Goal: Task Accomplishment & Management: Use online tool/utility

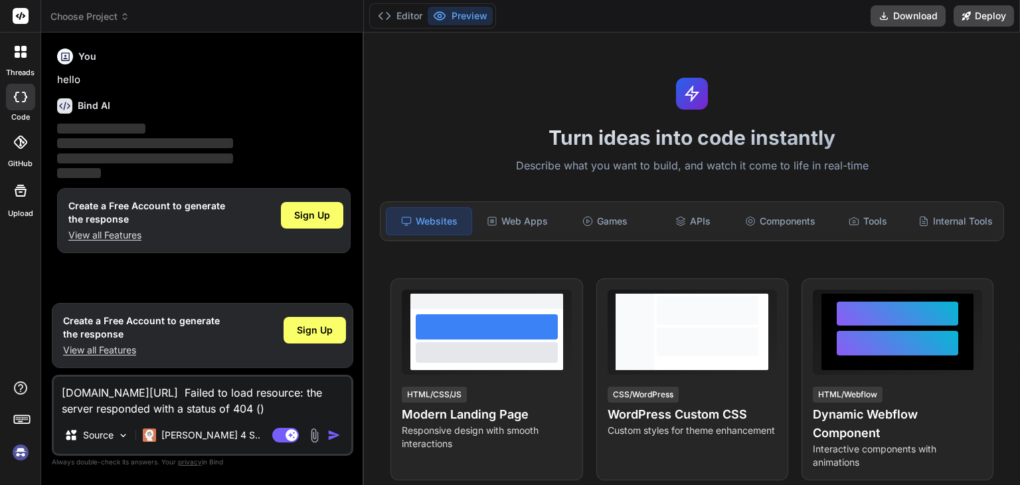
type textarea "x"
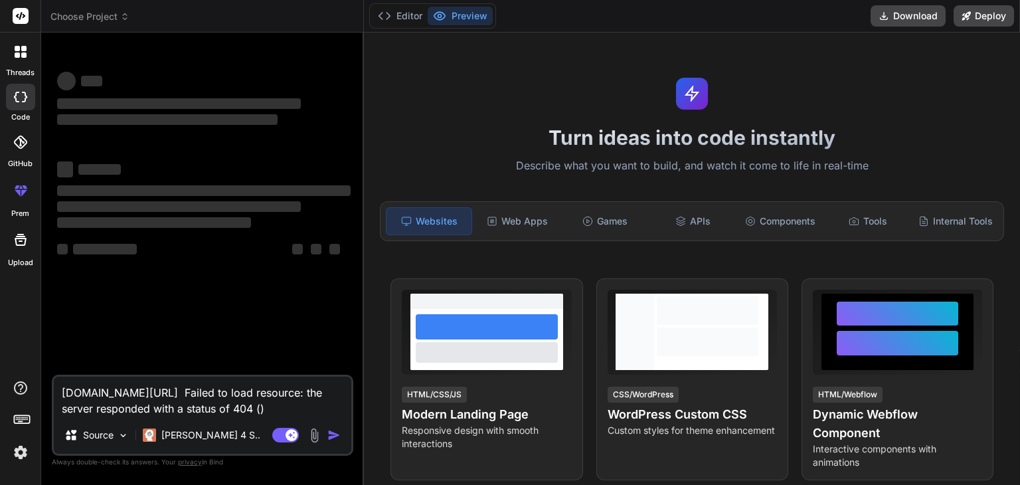
click at [212, 394] on textarea "[DOMAIN_NAME][URL] Failed to load resource: the server responded with a status …" at bounding box center [202, 397] width 297 height 40
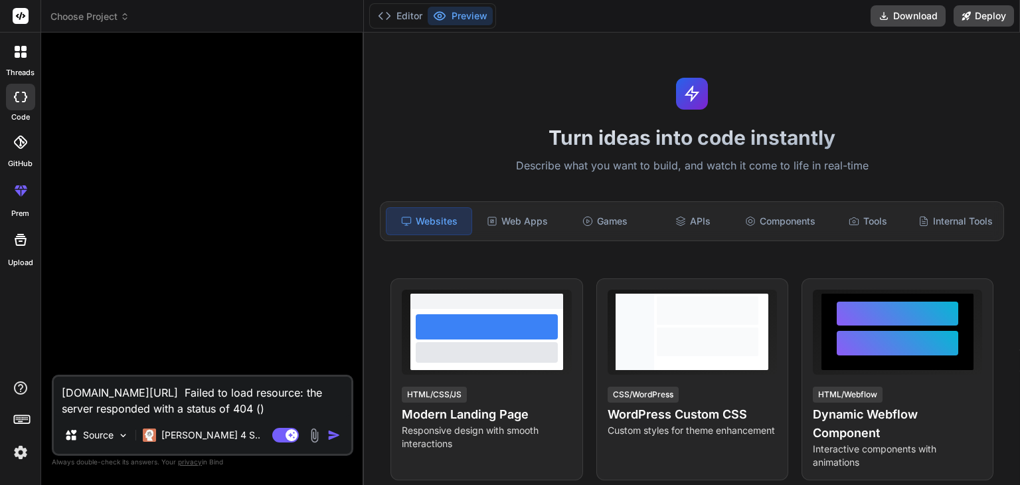
type textarea "x"
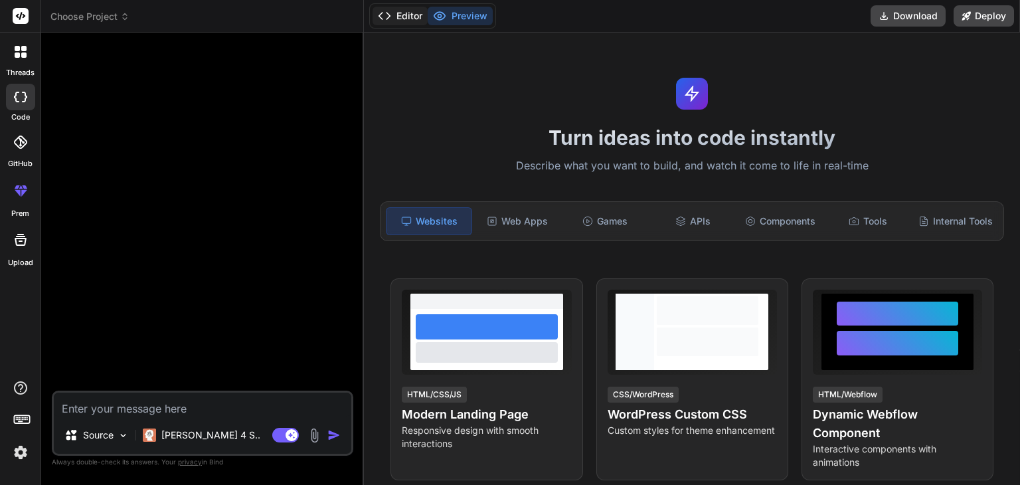
click at [416, 9] on button "Editor" at bounding box center [400, 16] width 55 height 19
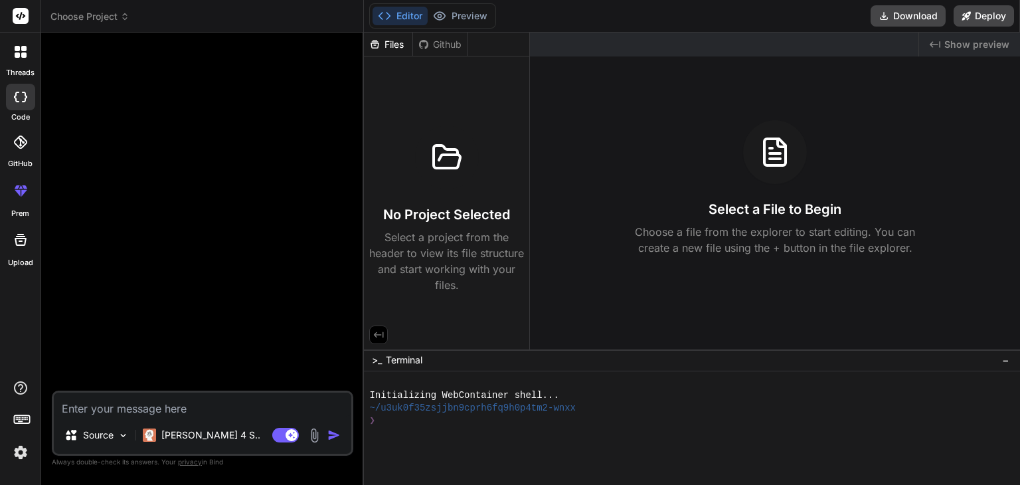
click at [94, 15] on span "Choose Project" at bounding box center [89, 16] width 79 height 13
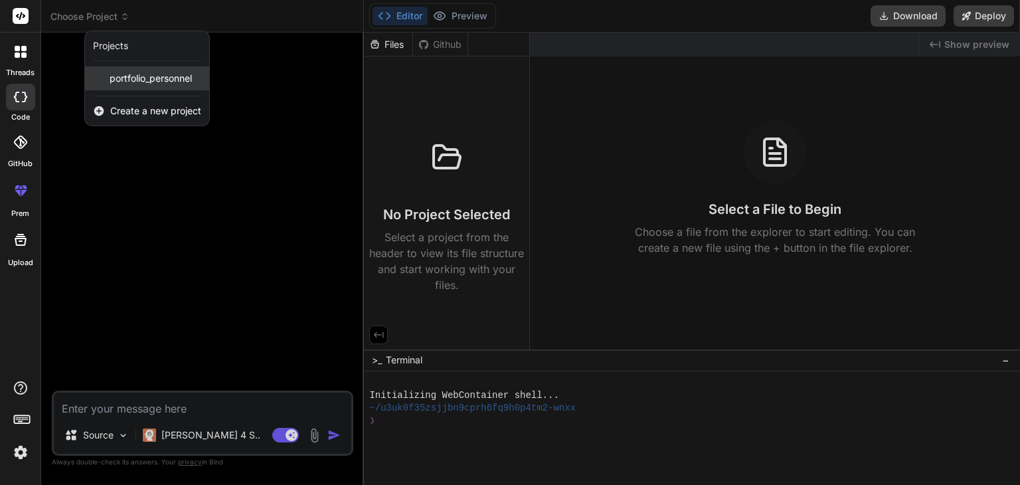
click at [122, 78] on span "portfolio_personnel" at bounding box center [151, 78] width 82 height 13
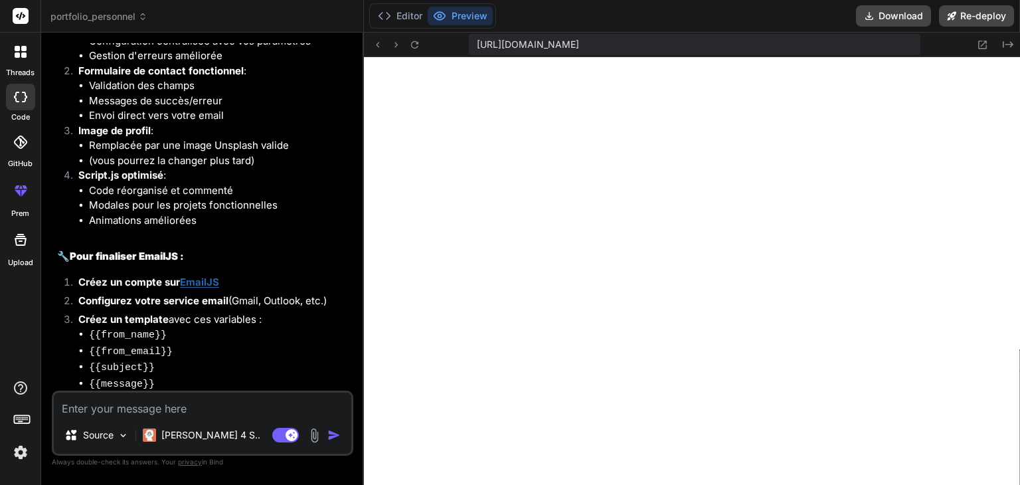
scroll to position [547, 0]
click at [388, 8] on button "Editor" at bounding box center [400, 16] width 55 height 19
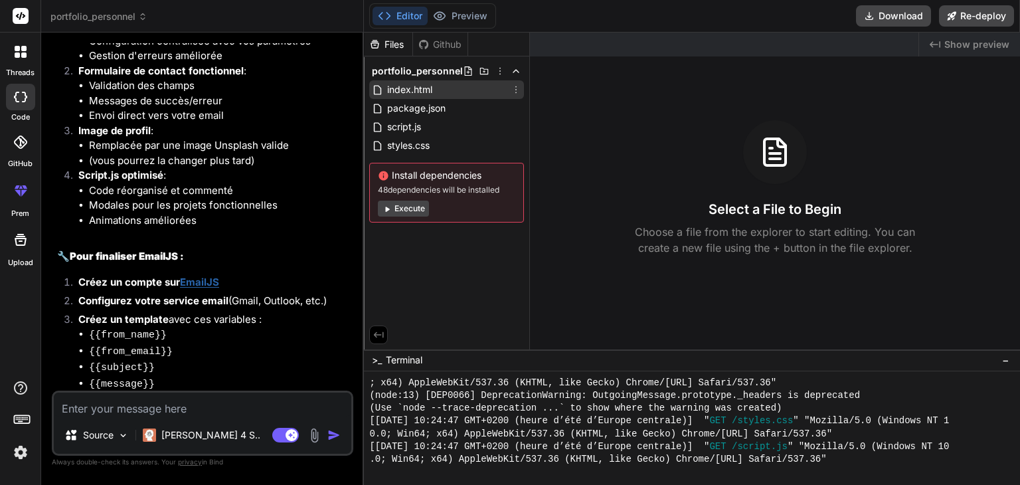
click at [416, 88] on span "index.html" at bounding box center [410, 90] width 48 height 16
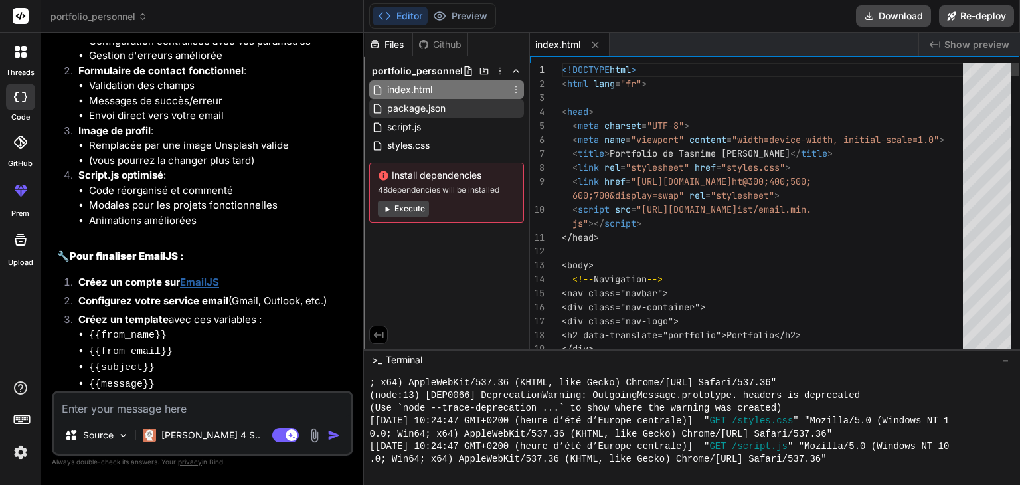
type textarea "x"
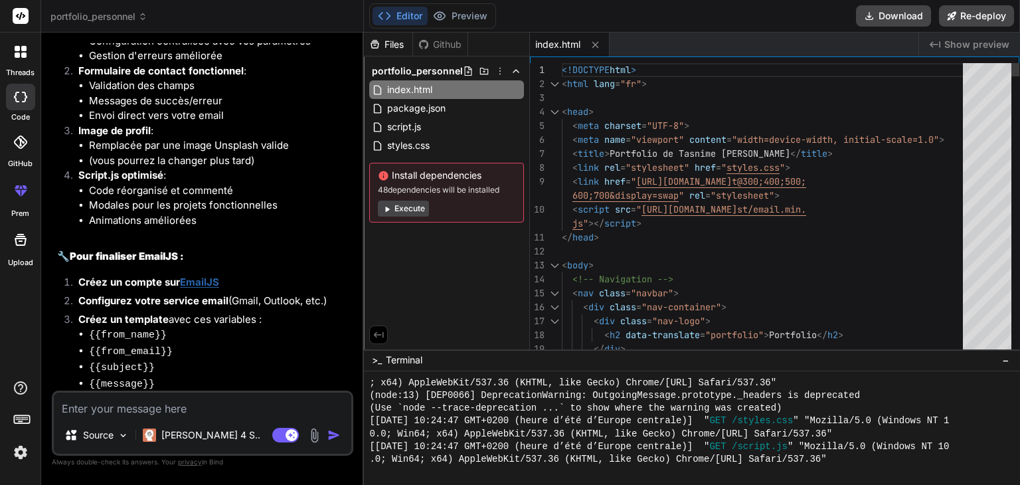
scroll to position [0, 0]
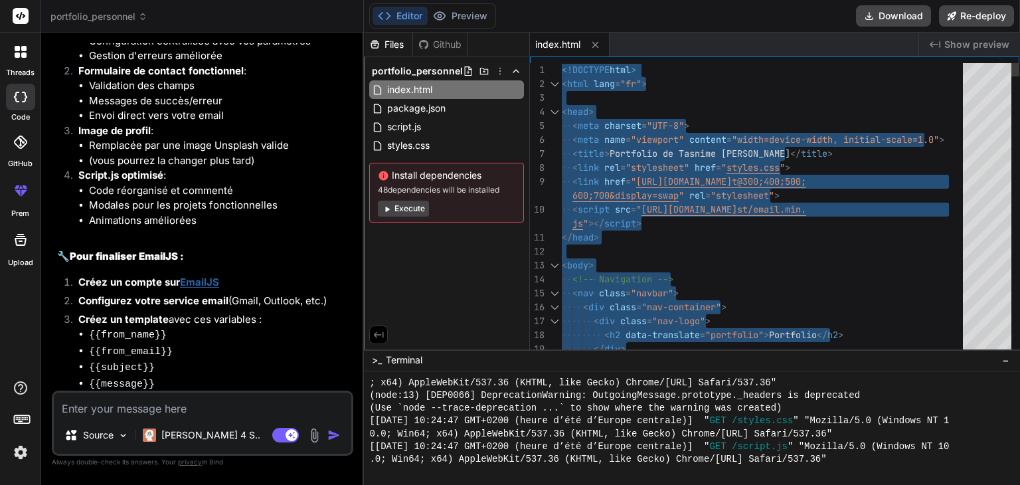
type textarea "</body> </html>"
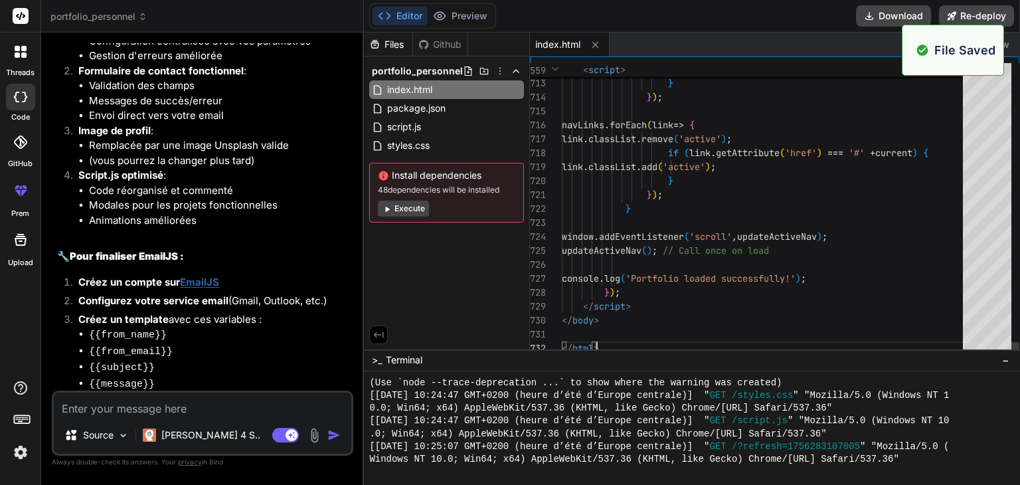
scroll to position [574, 0]
click at [465, 11] on button "Preview" at bounding box center [460, 16] width 65 height 19
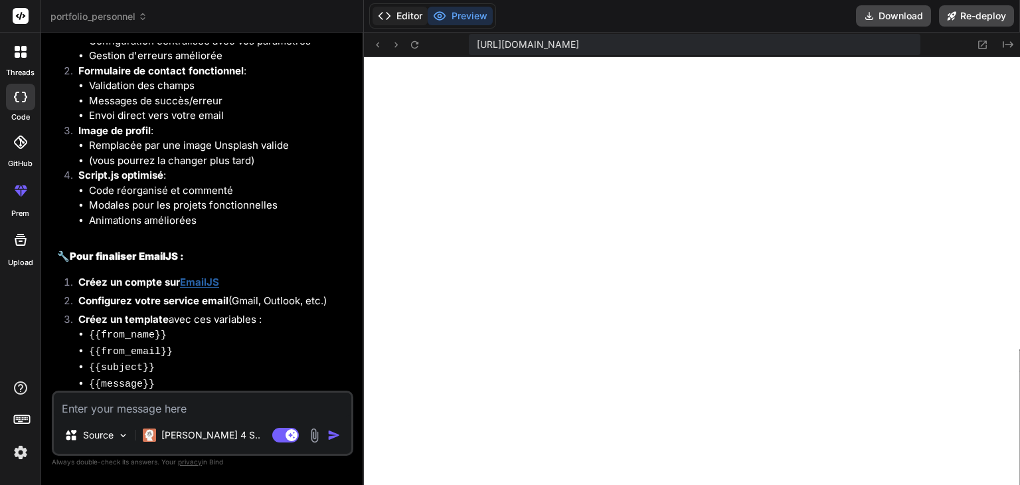
click at [411, 19] on button "Editor" at bounding box center [400, 16] width 55 height 19
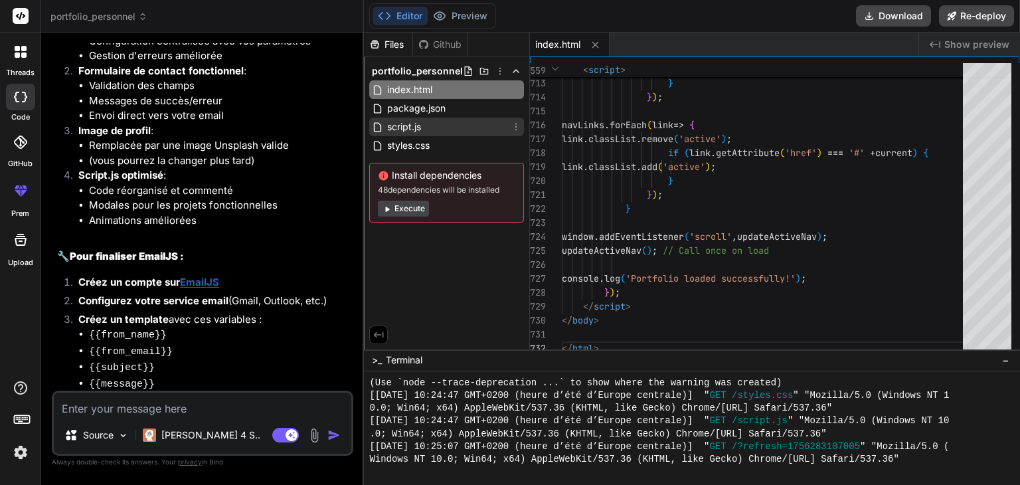
click at [417, 122] on span "script.js" at bounding box center [404, 127] width 37 height 16
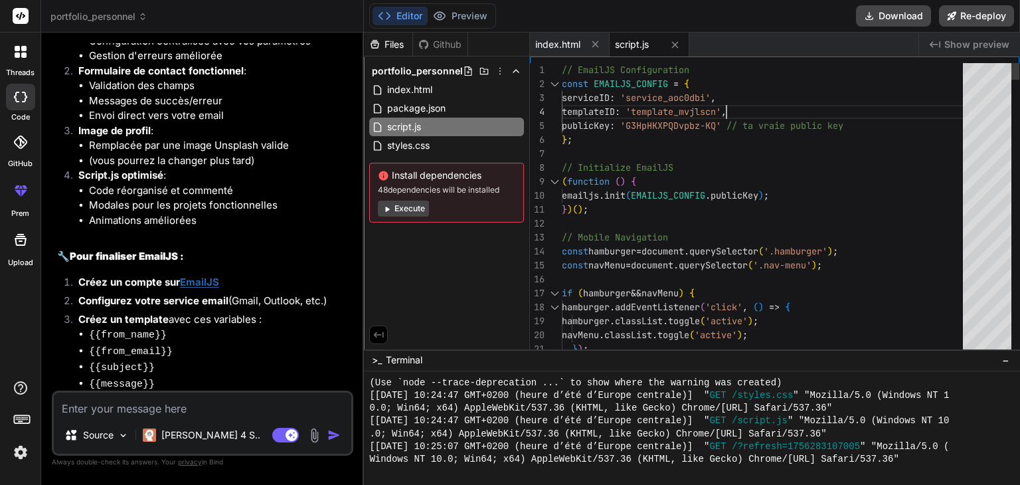
scroll to position [0, 0]
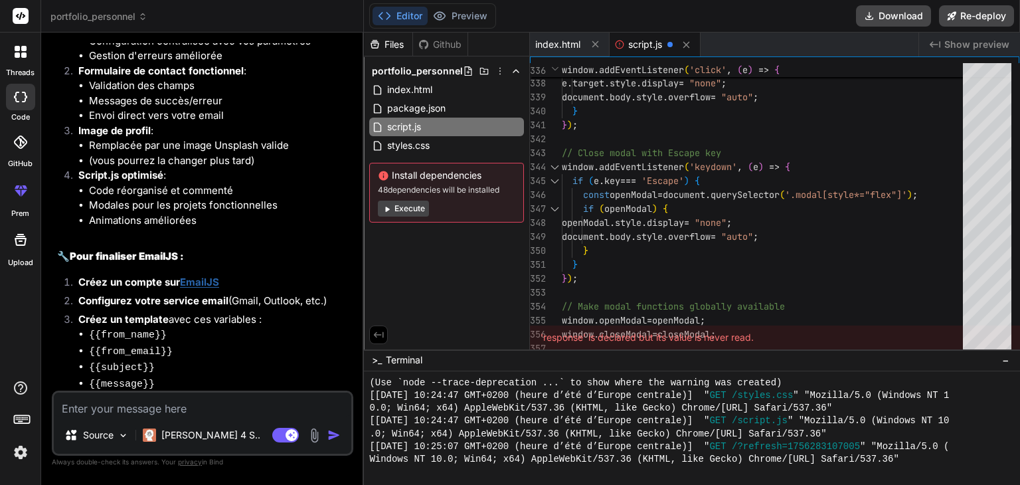
click at [788, 333] on div "'response' is declared but its value is never read." at bounding box center [775, 337] width 490 height 24
type textarea "if (openModal) { openModal.style.display = "none"; document.body.style.overflow…"
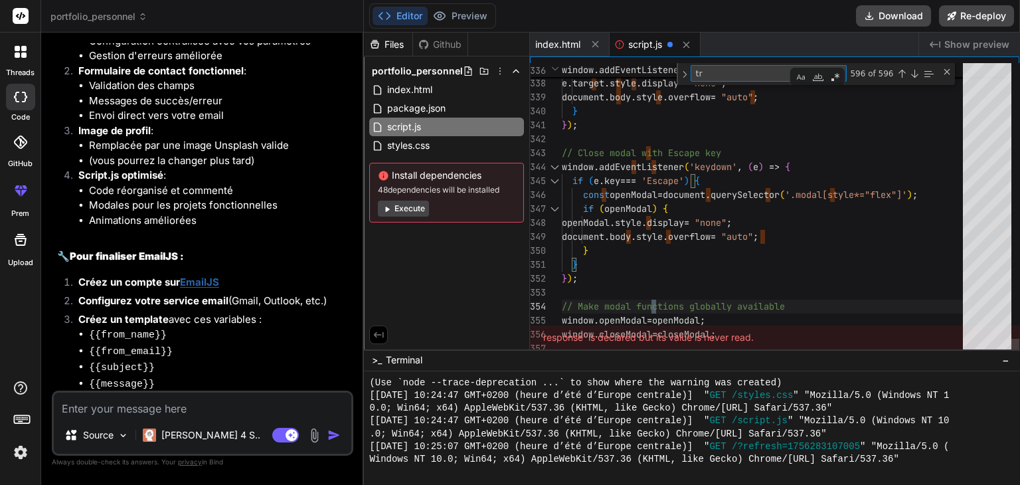
type textarea "tra"
type textarea "}, 500); } }); // Project card hover effects document.querySelectorAll('.projec…"
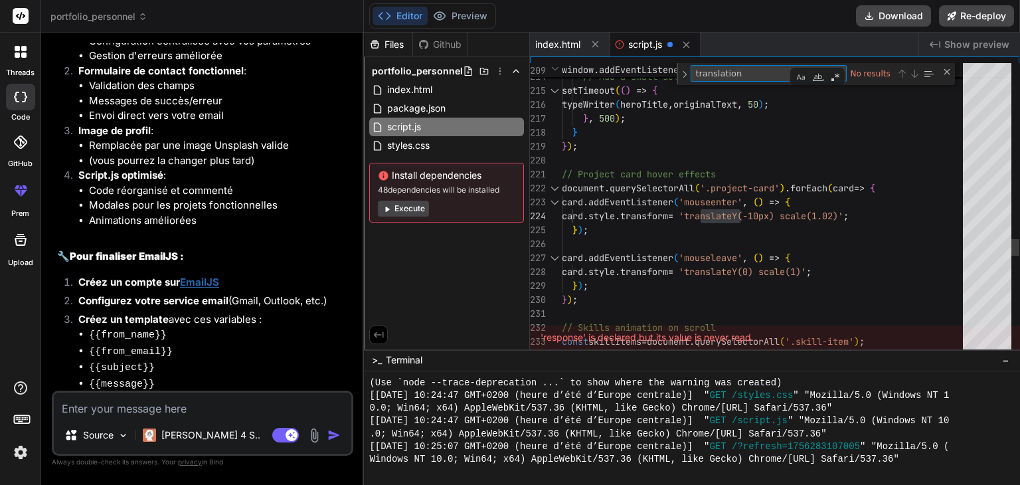
type textarea "translation"
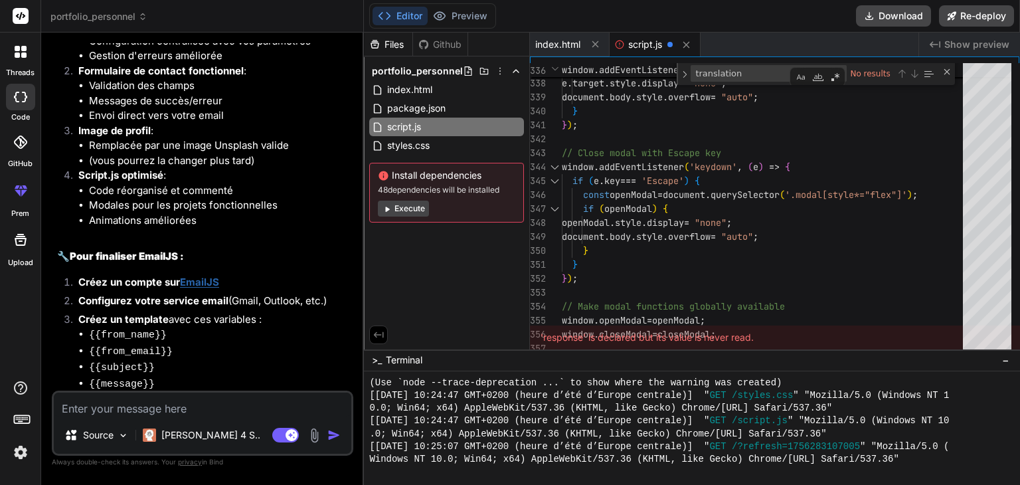
click at [774, 330] on div "'response' is declared but its value is never read." at bounding box center [775, 337] width 490 height 24
type textarea "} // Attendre que le DOM soit chargé document.addEventListener('DOMContentLoade…"
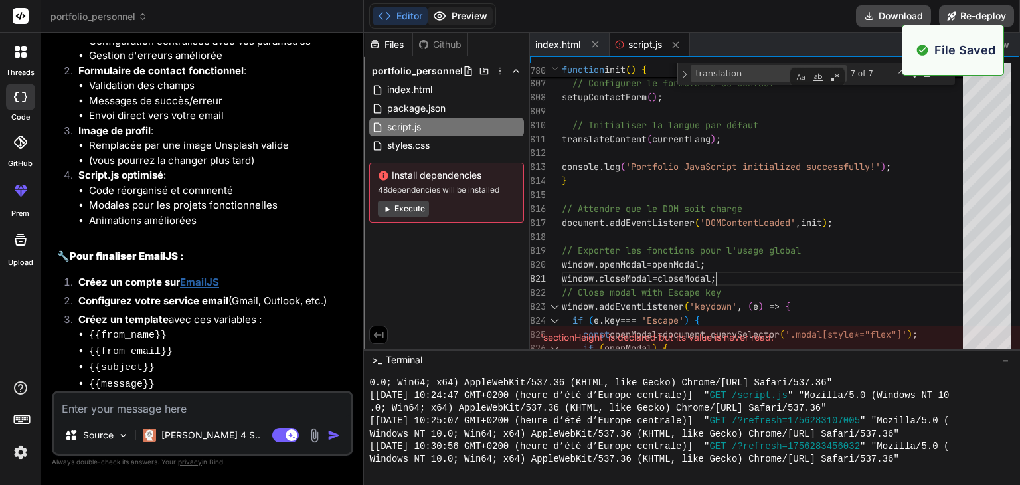
scroll to position [598, 0]
click at [474, 15] on button "Preview" at bounding box center [460, 16] width 65 height 19
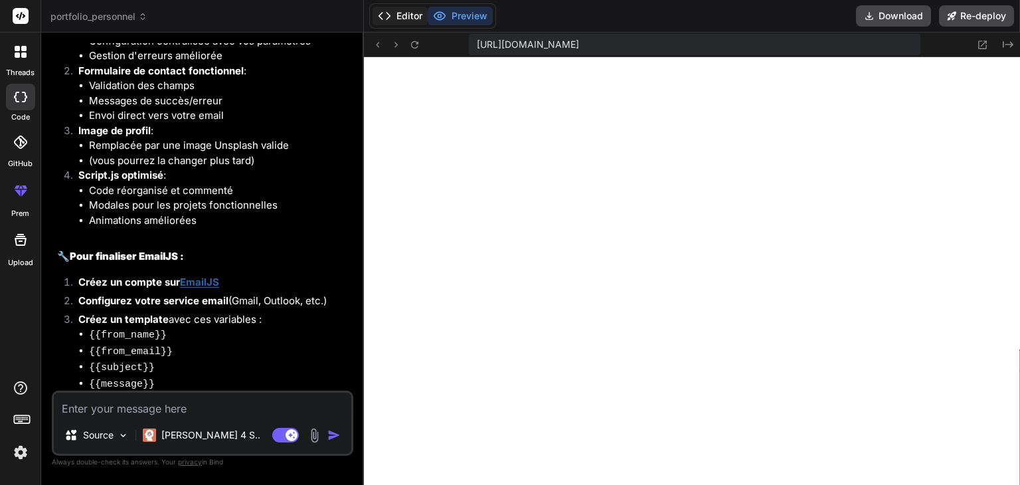
click at [414, 16] on button "Editor" at bounding box center [400, 16] width 55 height 19
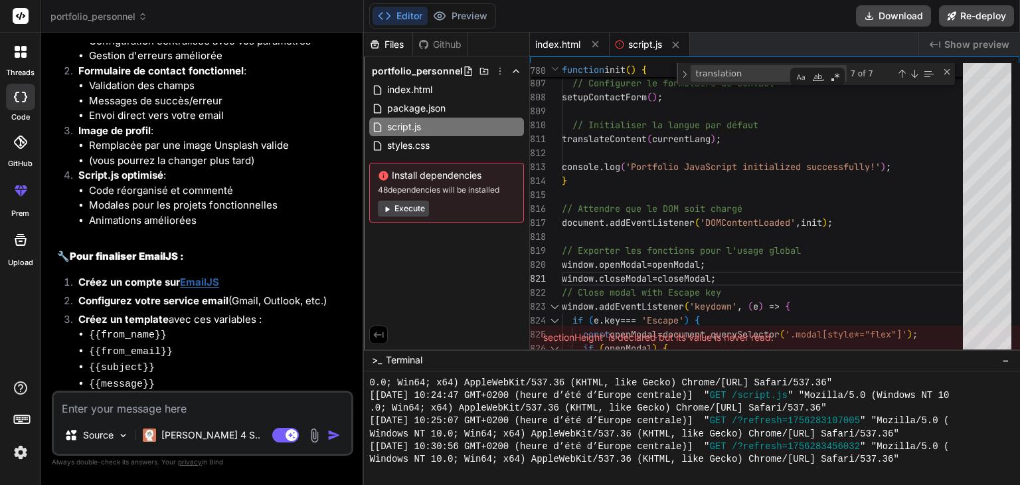
click at [566, 46] on span "index.html" at bounding box center [557, 44] width 45 height 13
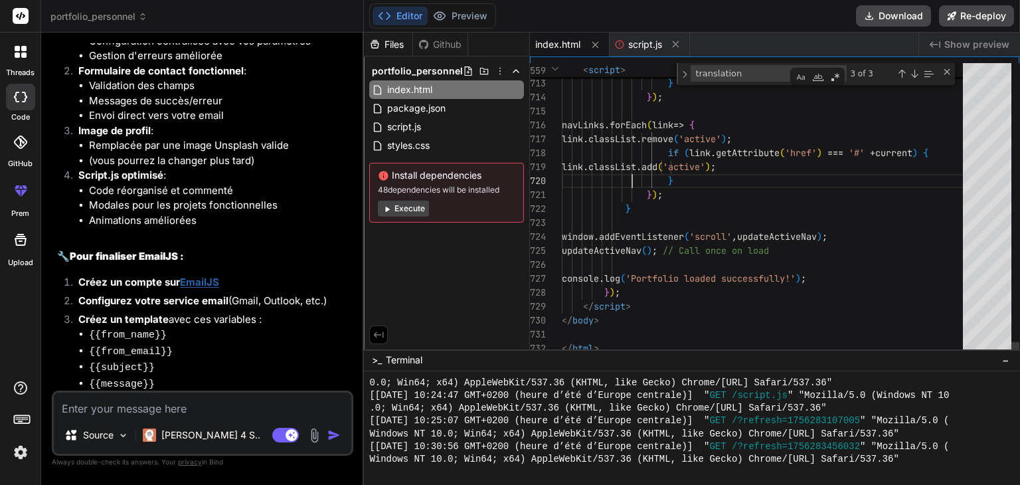
scroll to position [0, 0]
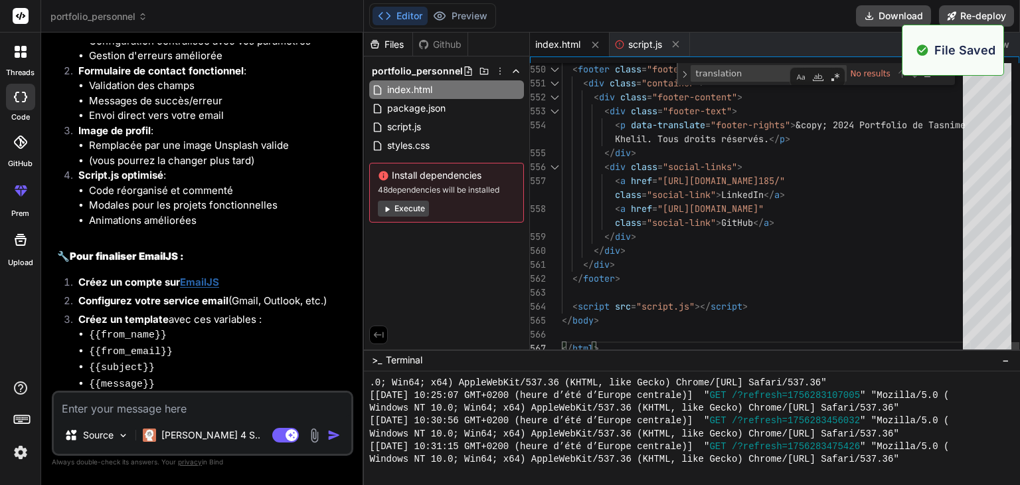
scroll to position [675, 0]
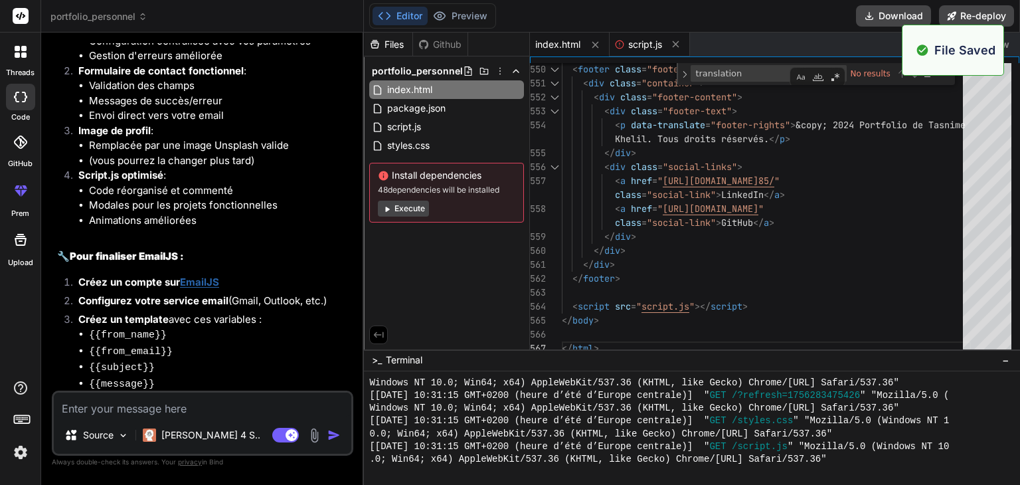
click at [648, 44] on span "script.js" at bounding box center [645, 44] width 34 height 13
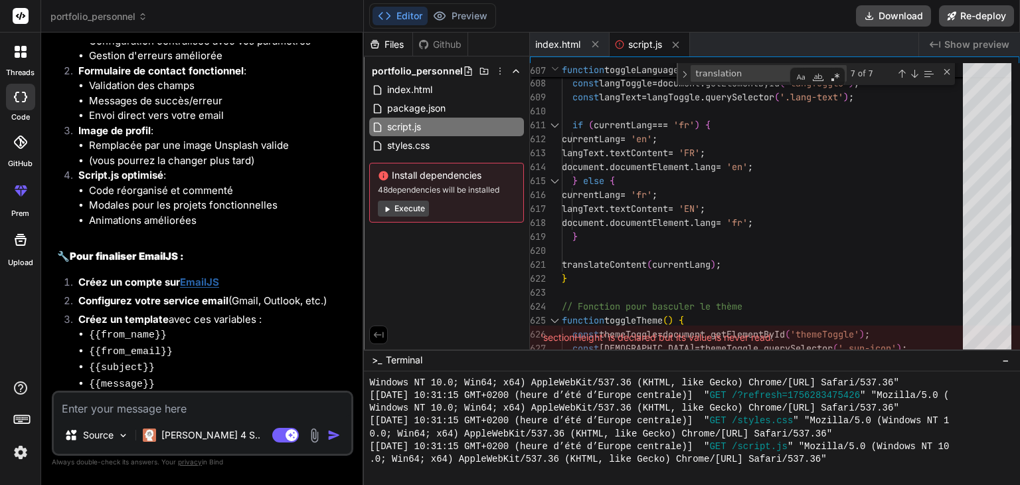
click at [457, 3] on div "Editor Preview Download Re-deploy" at bounding box center [692, 16] width 656 height 33
click at [459, 9] on button "Preview" at bounding box center [460, 16] width 65 height 19
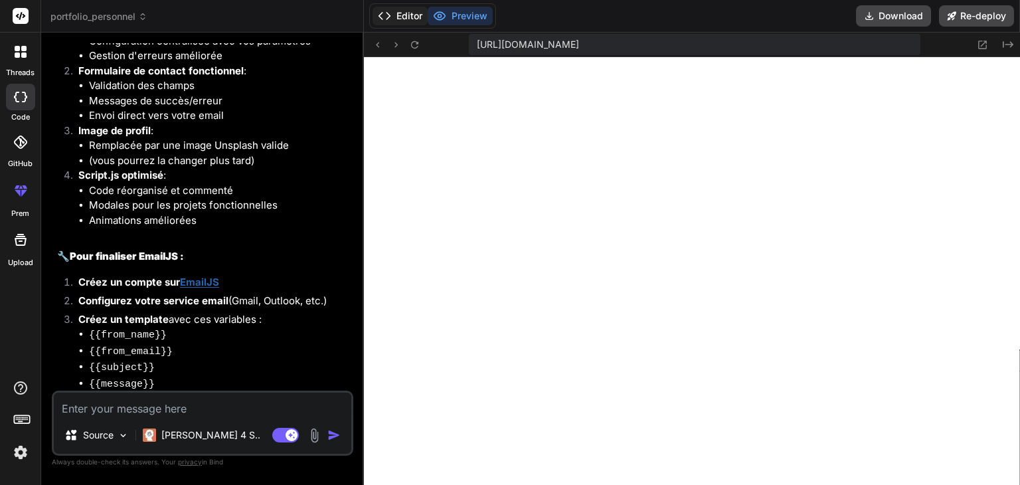
click at [411, 24] on button "Editor" at bounding box center [400, 16] width 55 height 19
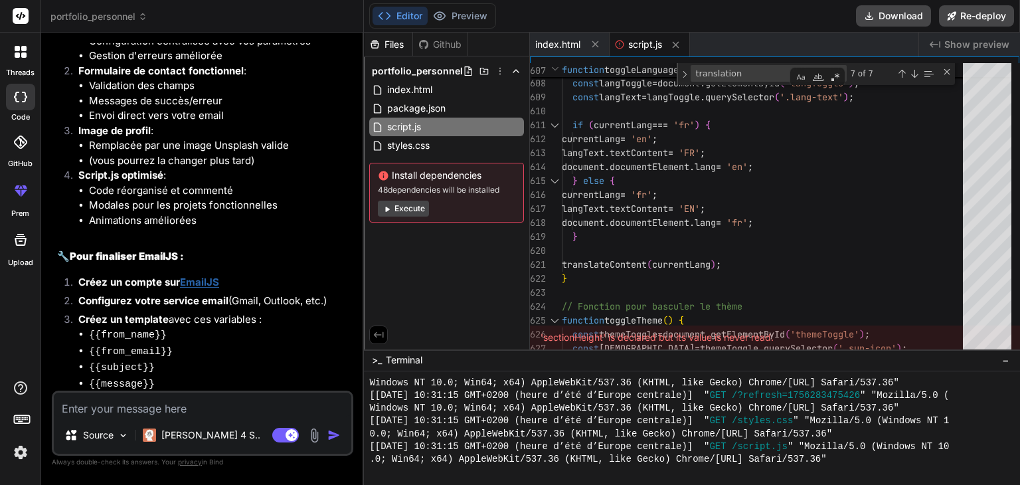
click at [648, 43] on span "script.js" at bounding box center [645, 44] width 34 height 13
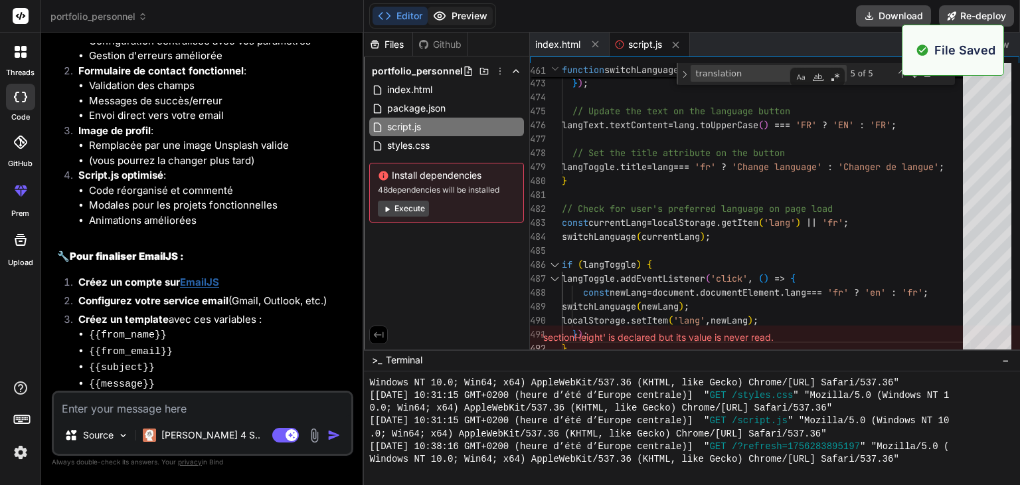
click at [452, 17] on button "Preview" at bounding box center [460, 16] width 65 height 19
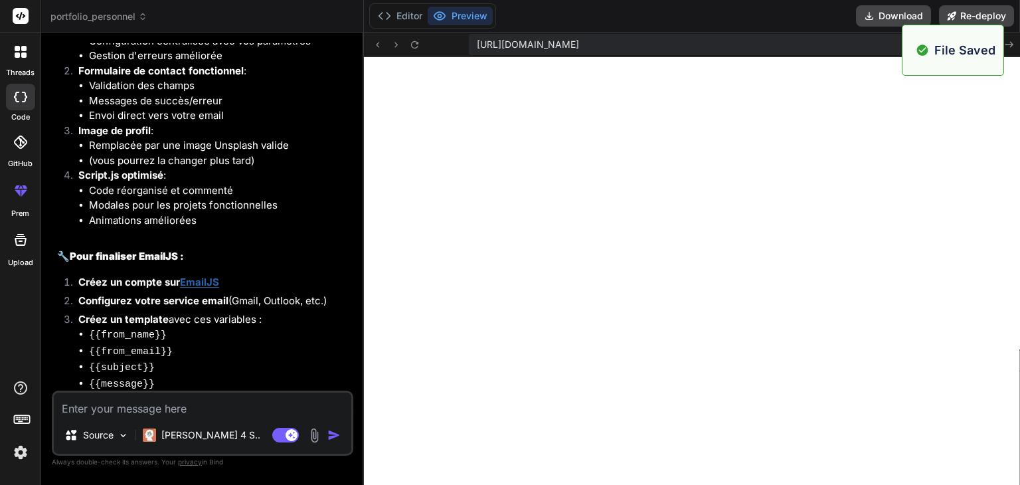
scroll to position [752, 0]
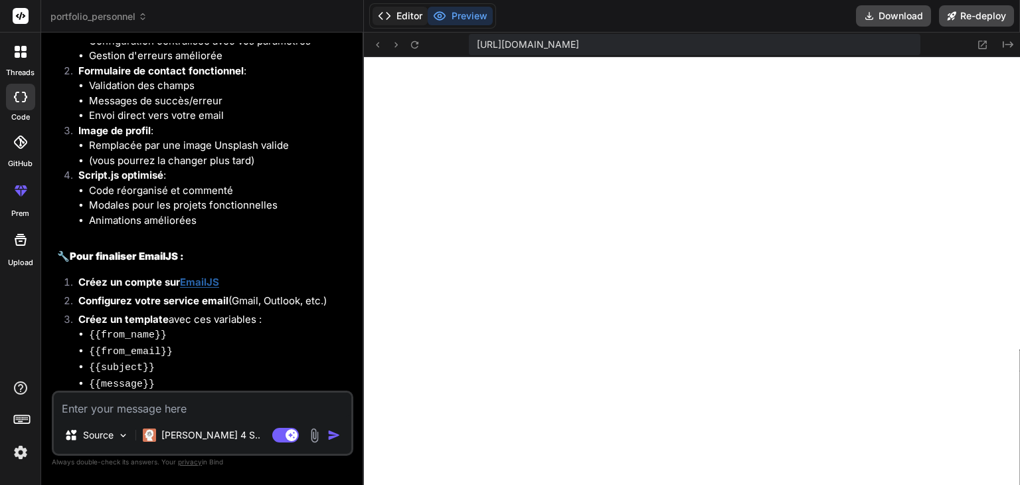
click at [404, 14] on button "Editor" at bounding box center [400, 16] width 55 height 19
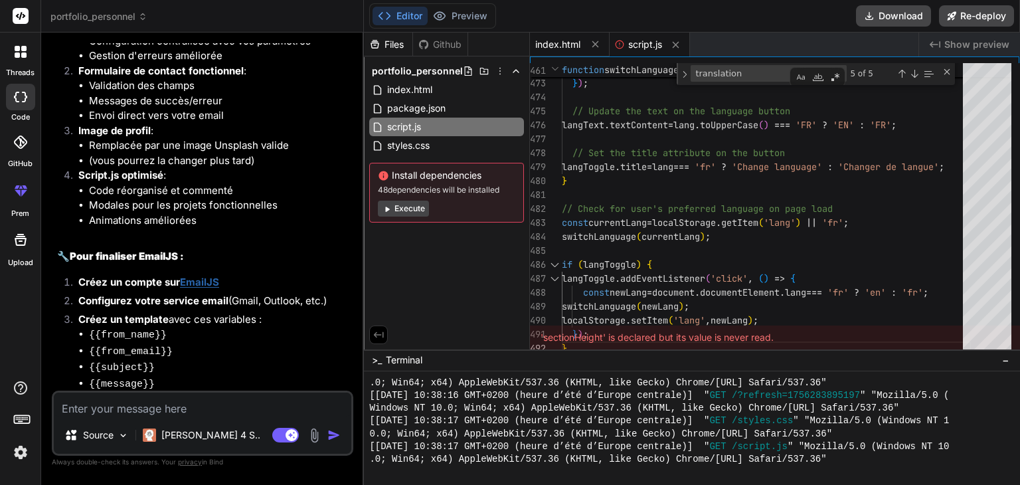
click at [568, 38] on span "index.html" at bounding box center [557, 44] width 45 height 13
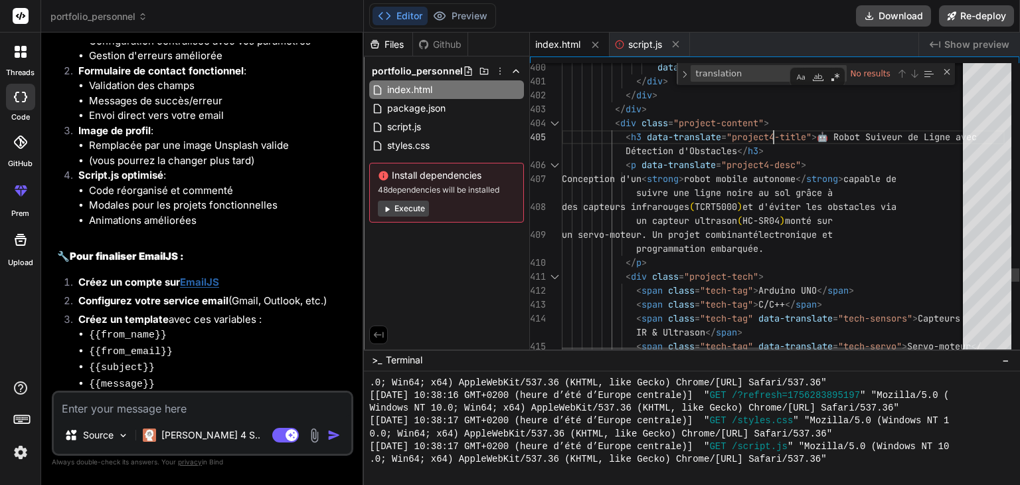
scroll to position [0, 0]
type textarea "<!DOCTYPE html> <html lang="fr"> <head> <meta charset="UTF-8"> <meta name="view…"
